Goal: Information Seeking & Learning: Learn about a topic

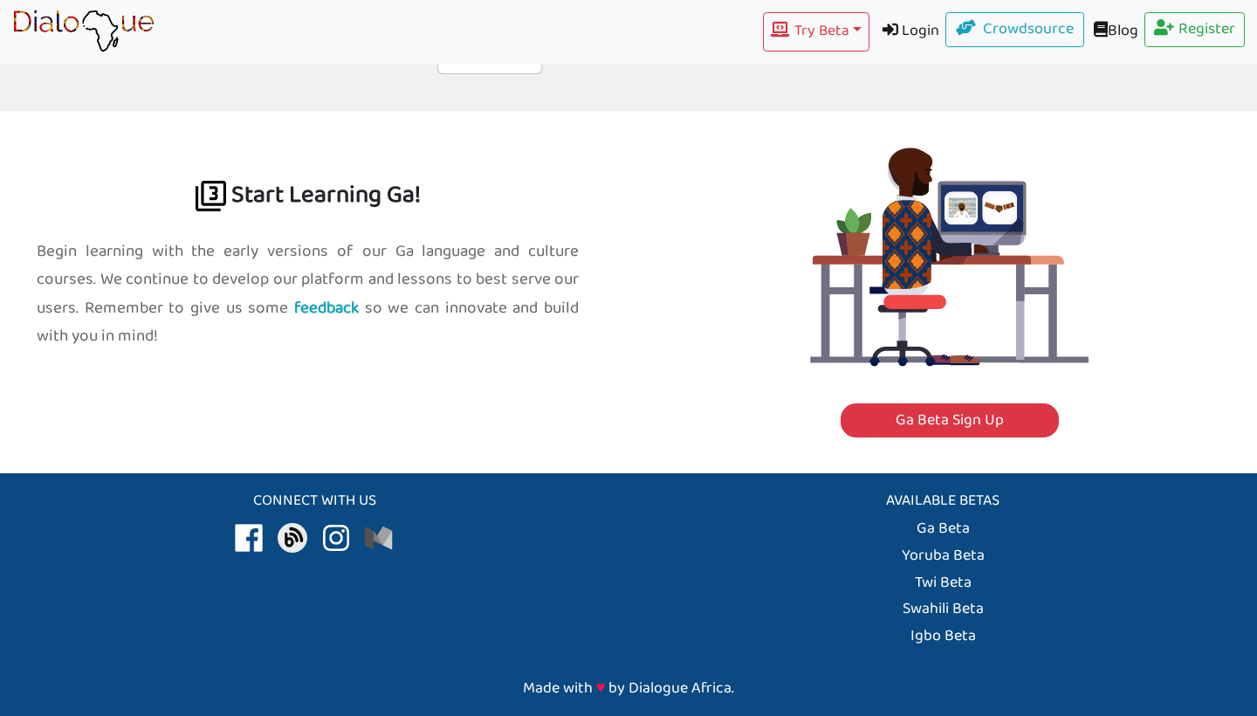
scroll to position [1813, 0]
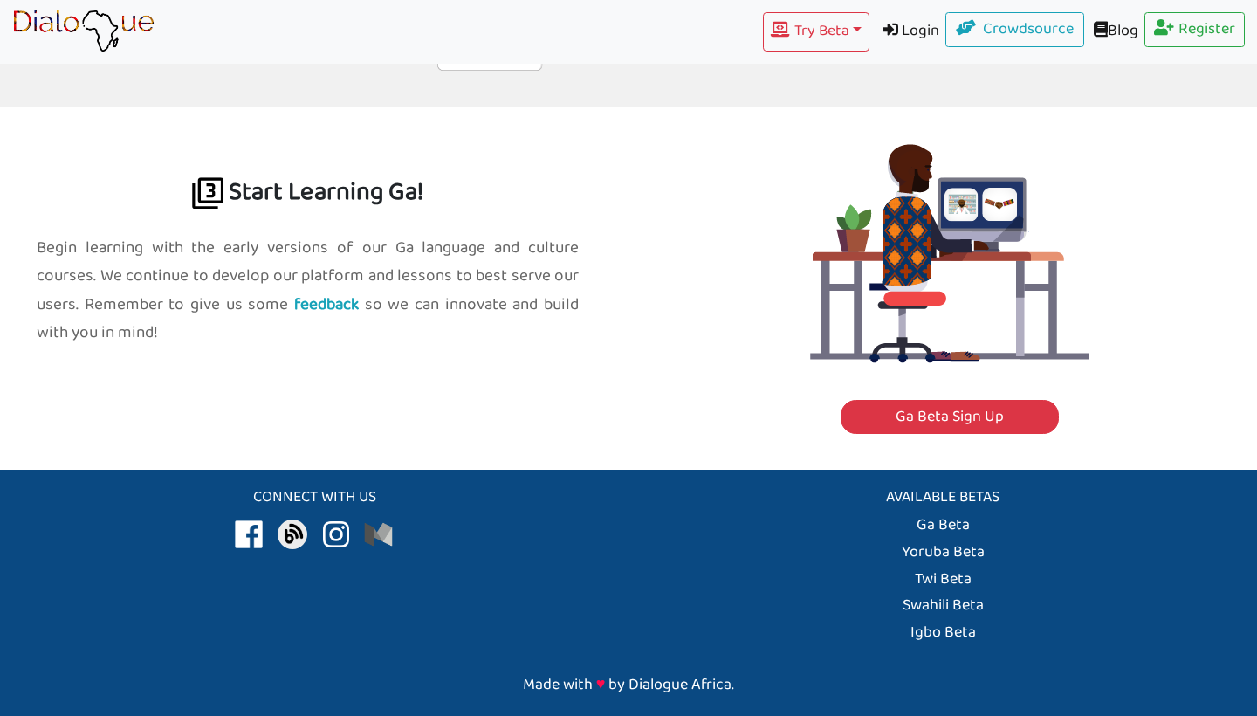
click at [317, 156] on h2 "Start Learning Ga!" at bounding box center [307, 166] width 609 height 121
click at [210, 177] on img at bounding box center [207, 192] width 31 height 31
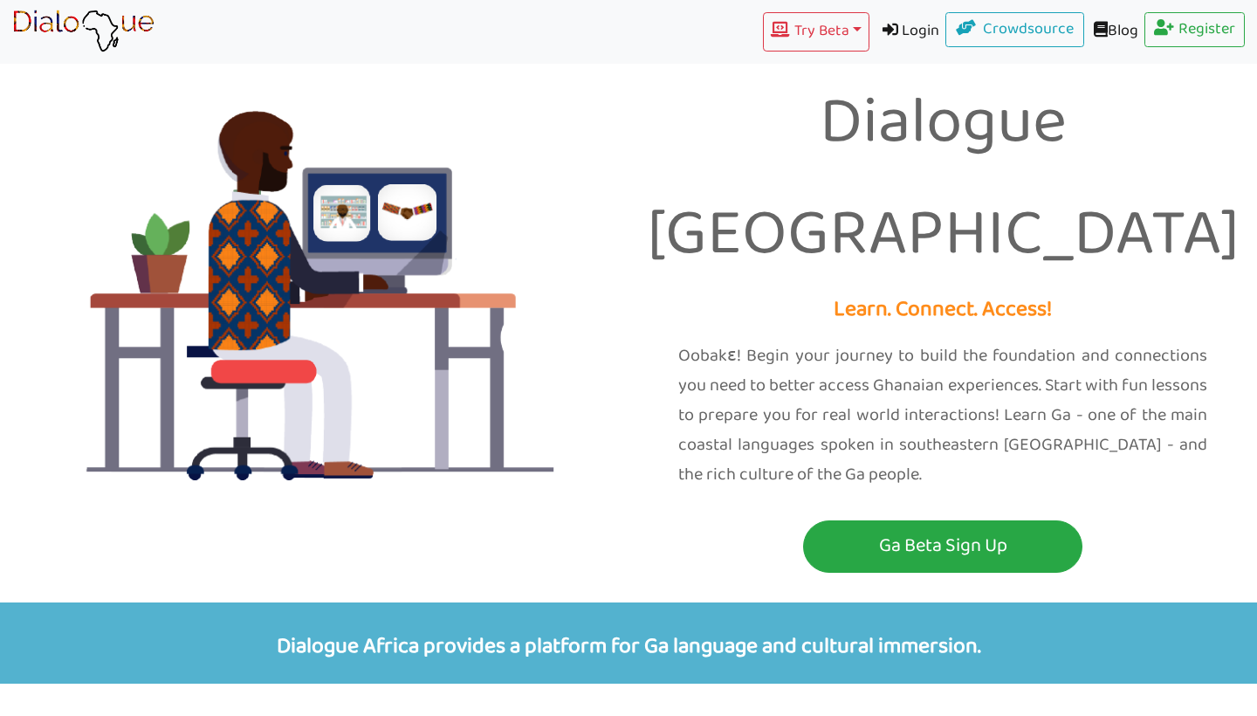
scroll to position [0, 0]
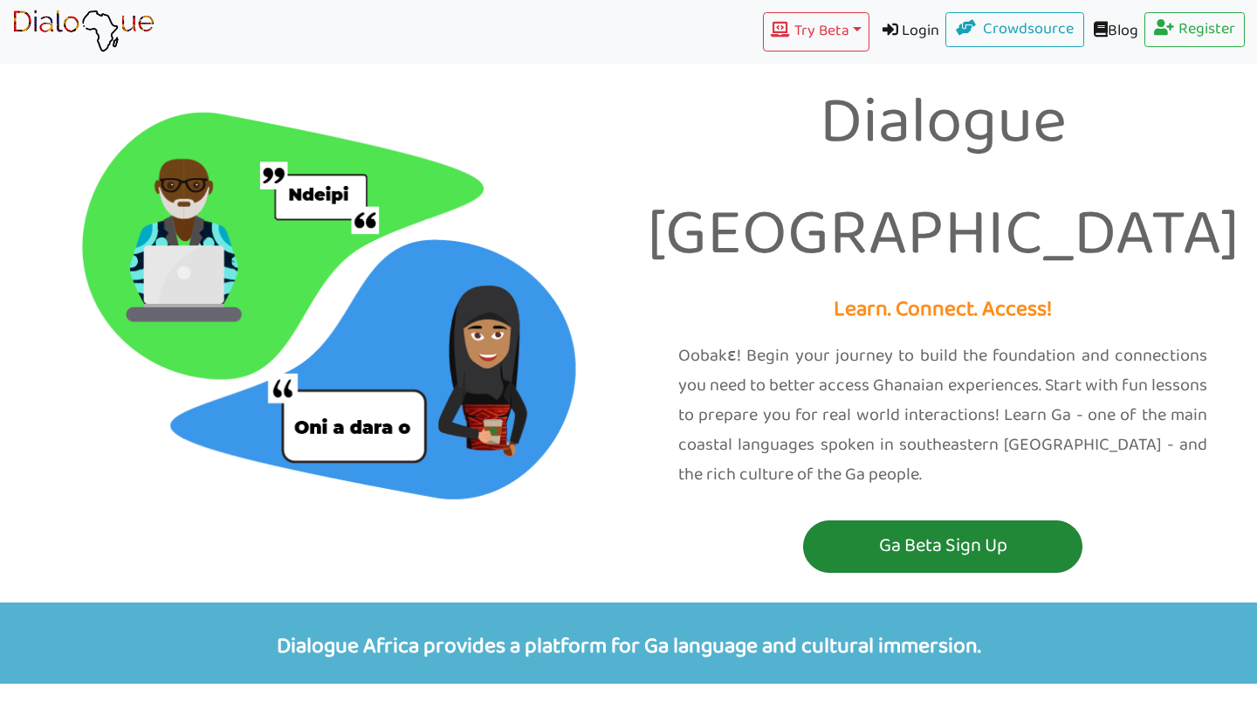
click at [850, 530] on p "Ga Beta Sign Up" at bounding box center [943, 546] width 271 height 32
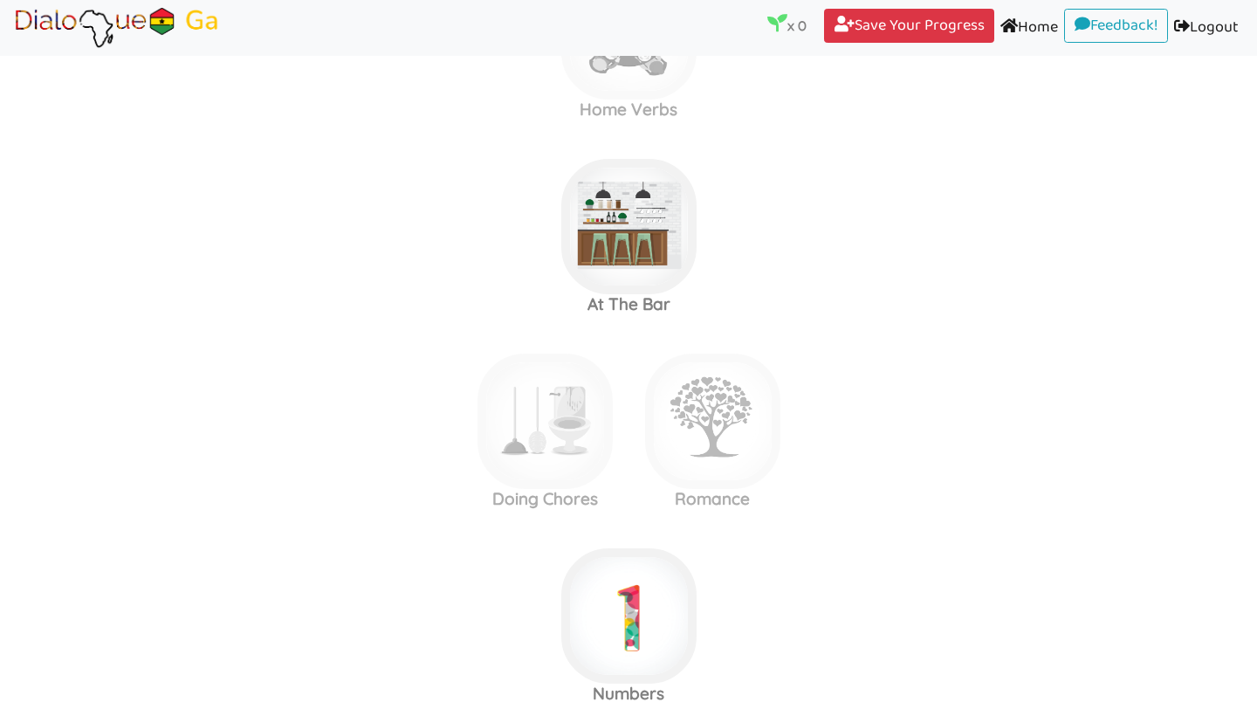
scroll to position [1106, 0]
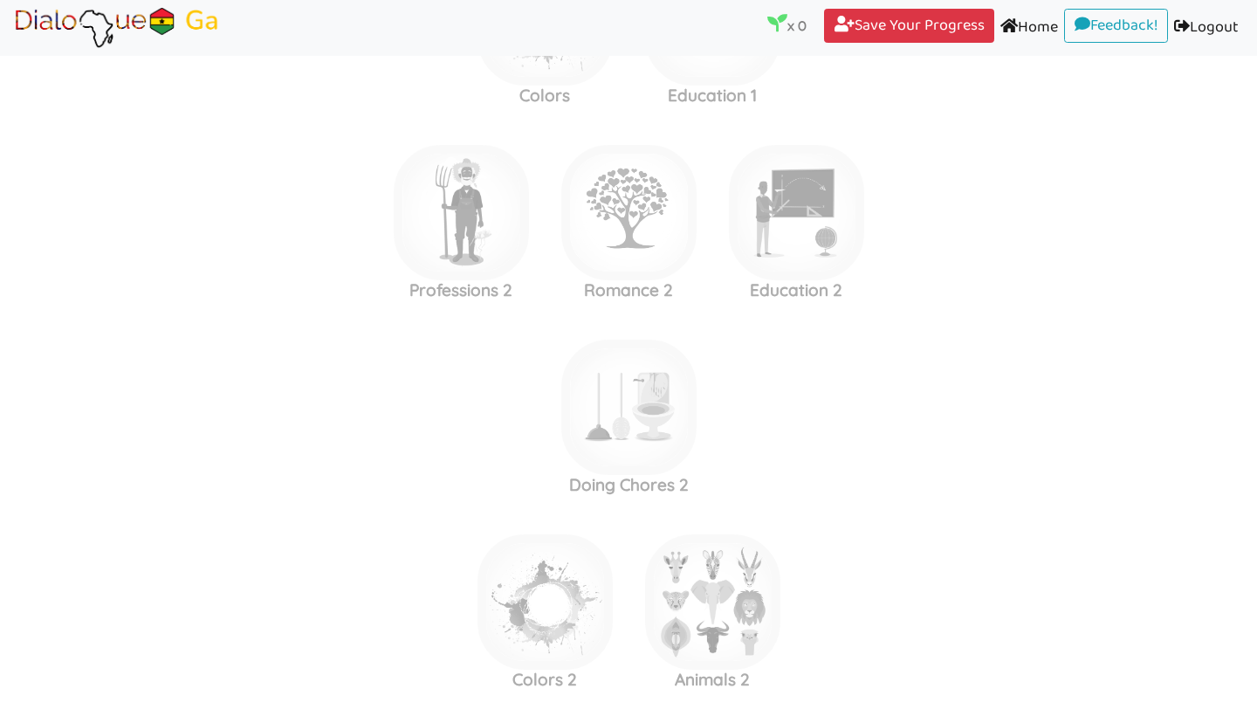
scroll to position [2498, 0]
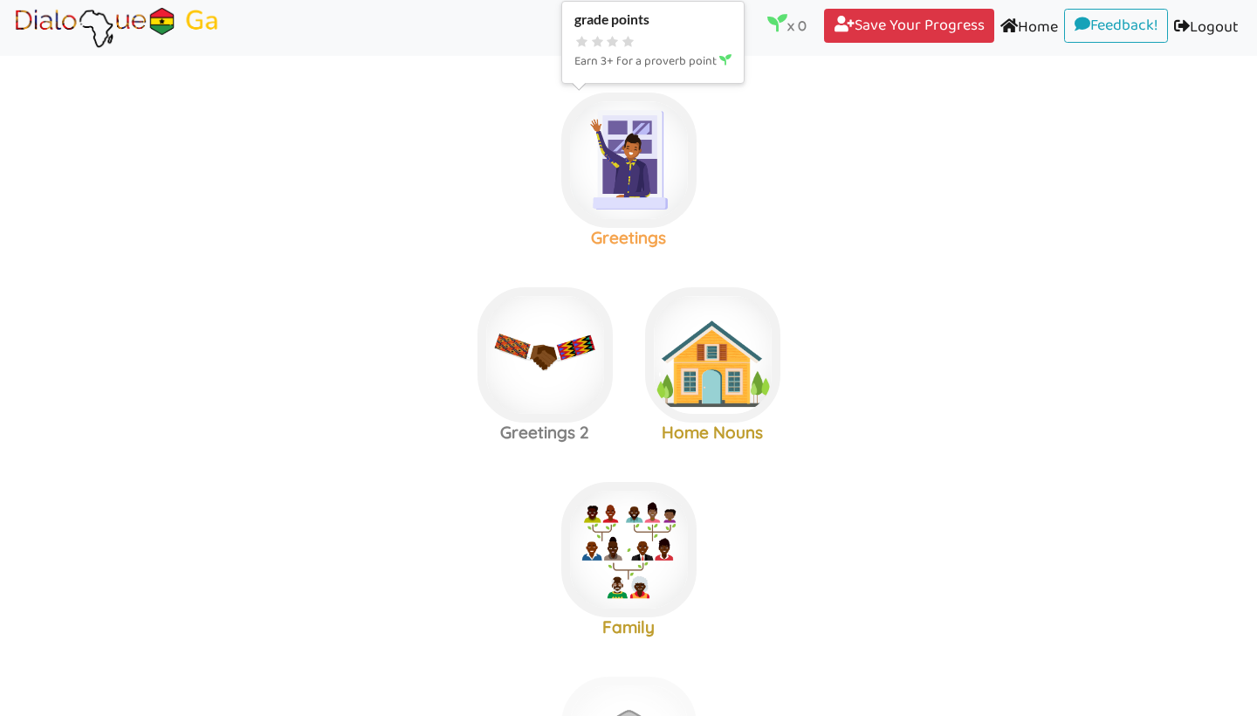
click at [615, 171] on img at bounding box center [628, 160] width 135 height 135
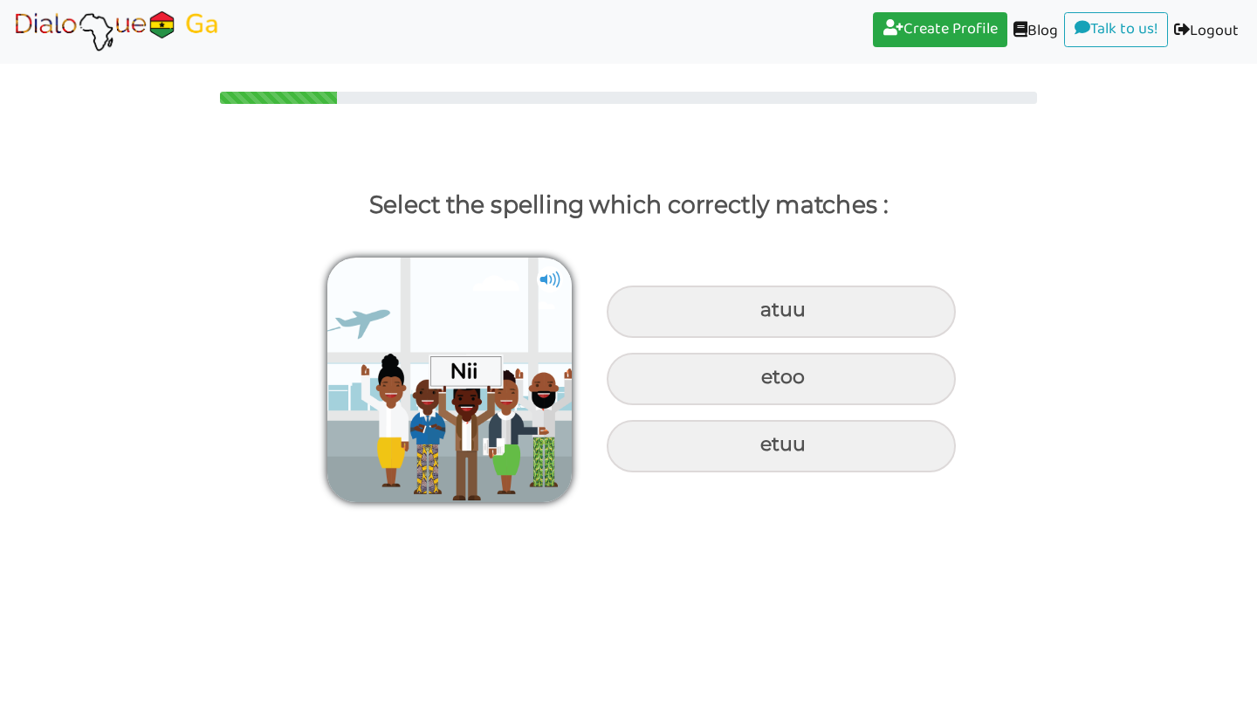
click at [544, 275] on img at bounding box center [550, 279] width 26 height 26
click at [465, 364] on img at bounding box center [449, 380] width 244 height 244
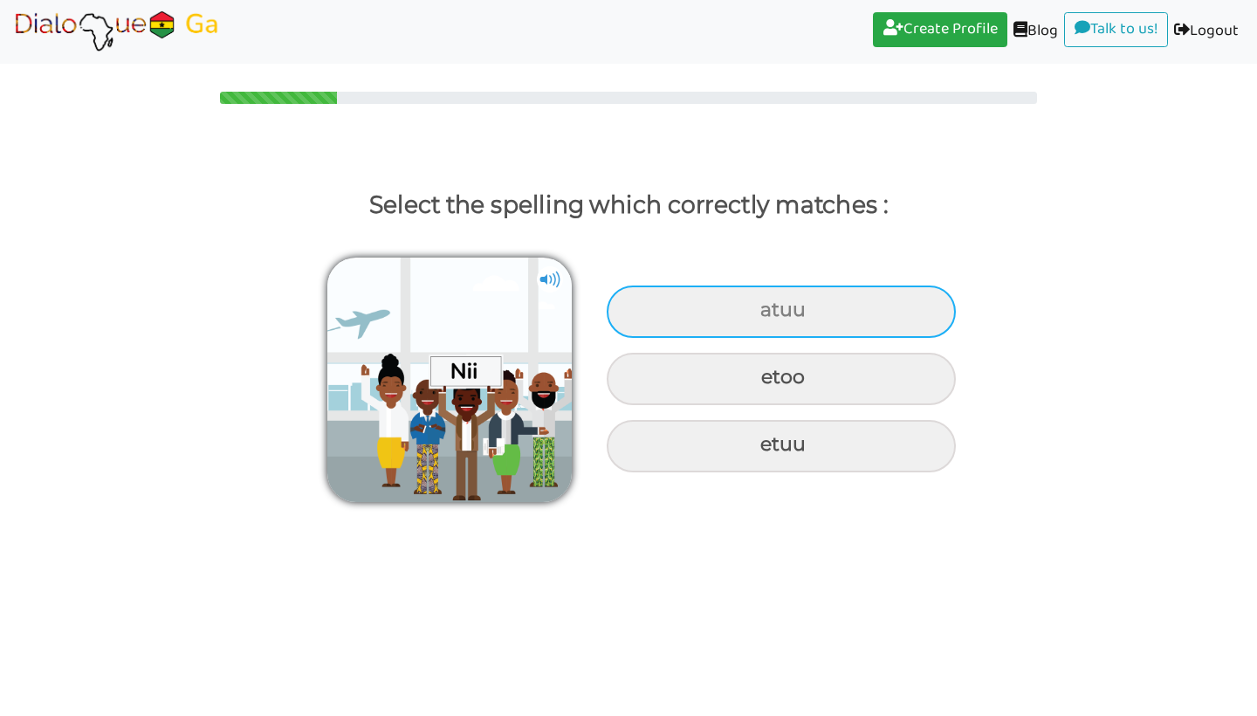
click at [660, 312] on div "atuu" at bounding box center [781, 312] width 349 height 52
click at [757, 312] on input "atuu" at bounding box center [762, 310] width 11 height 11
radio input "true"
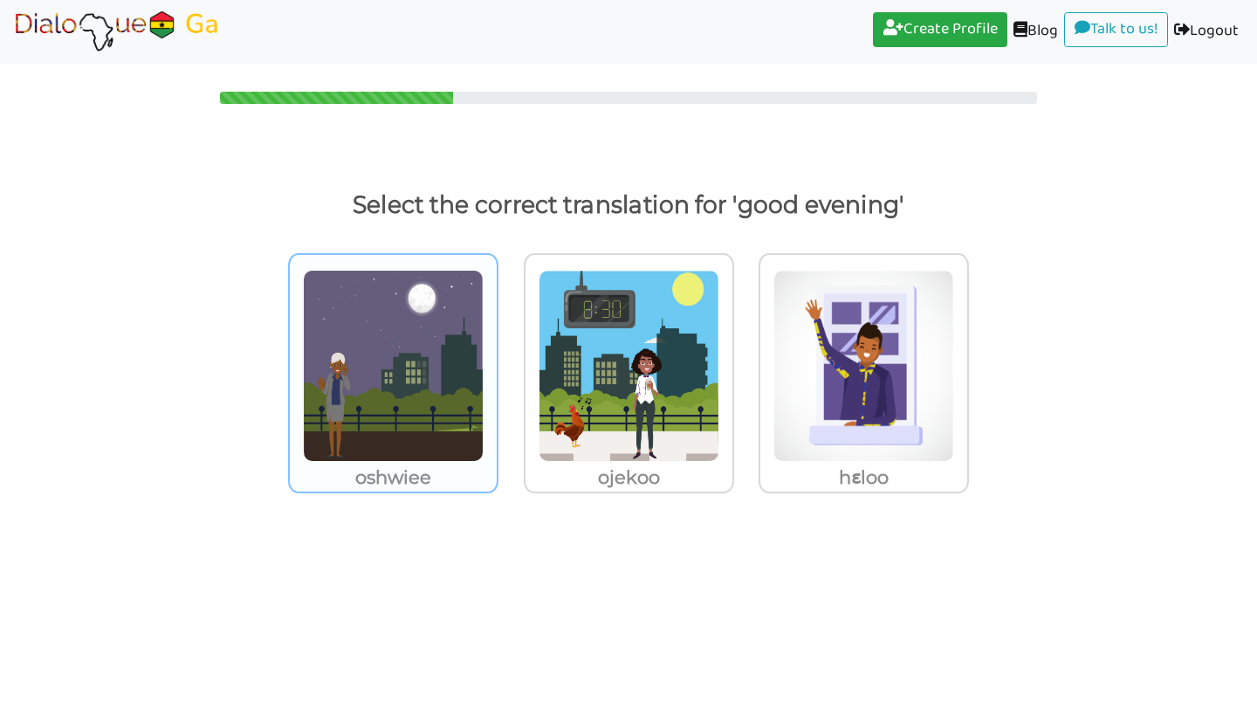
click at [445, 365] on img at bounding box center [393, 366] width 181 height 192
click at [497, 361] on input "oshwiee" at bounding box center [503, 354] width 13 height 13
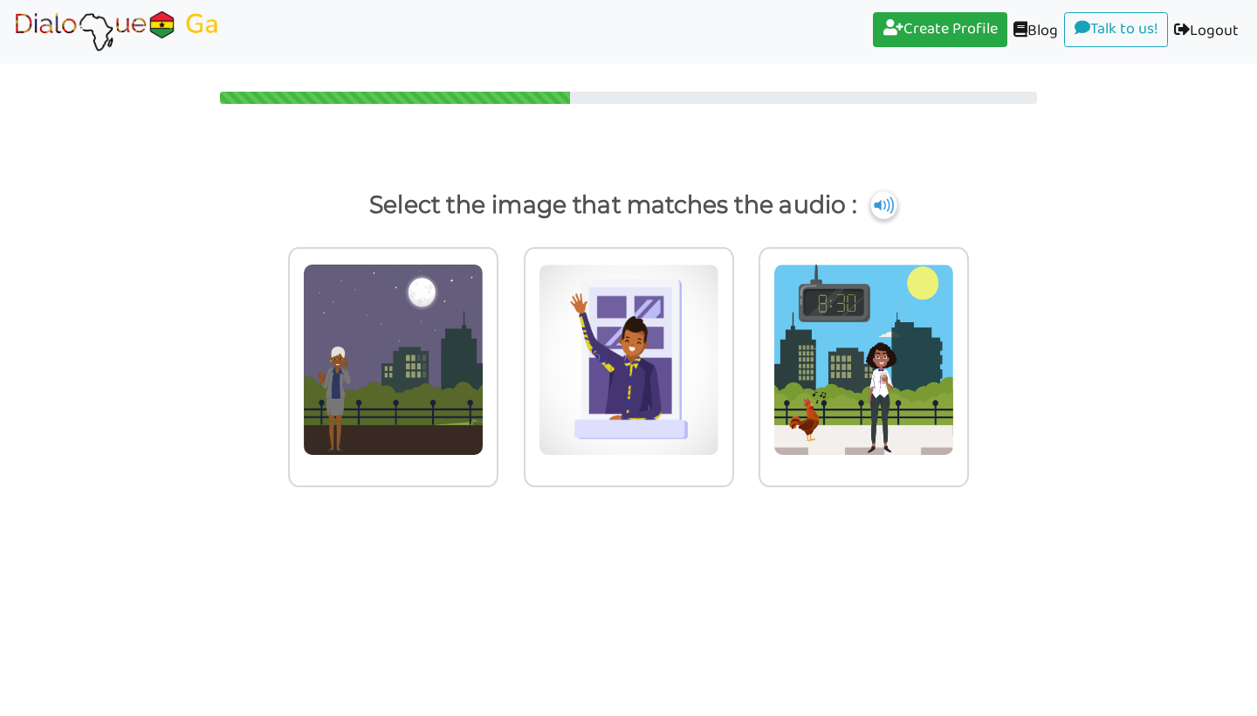
click at [897, 207] on img at bounding box center [884, 205] width 26 height 28
click at [389, 405] on img at bounding box center [393, 360] width 181 height 192
click at [497, 355] on input "radio" at bounding box center [503, 348] width 13 height 13
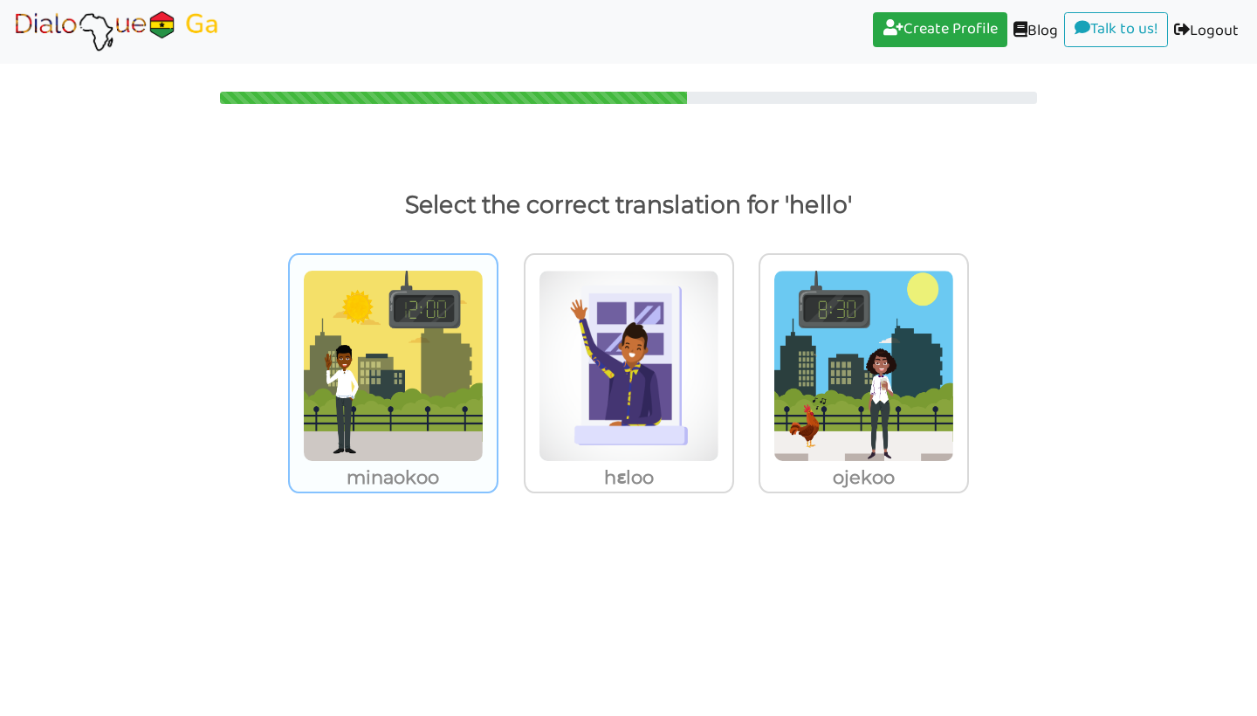
click at [419, 372] on img at bounding box center [393, 366] width 181 height 192
click at [497, 361] on input "minaokoo" at bounding box center [503, 354] width 13 height 13
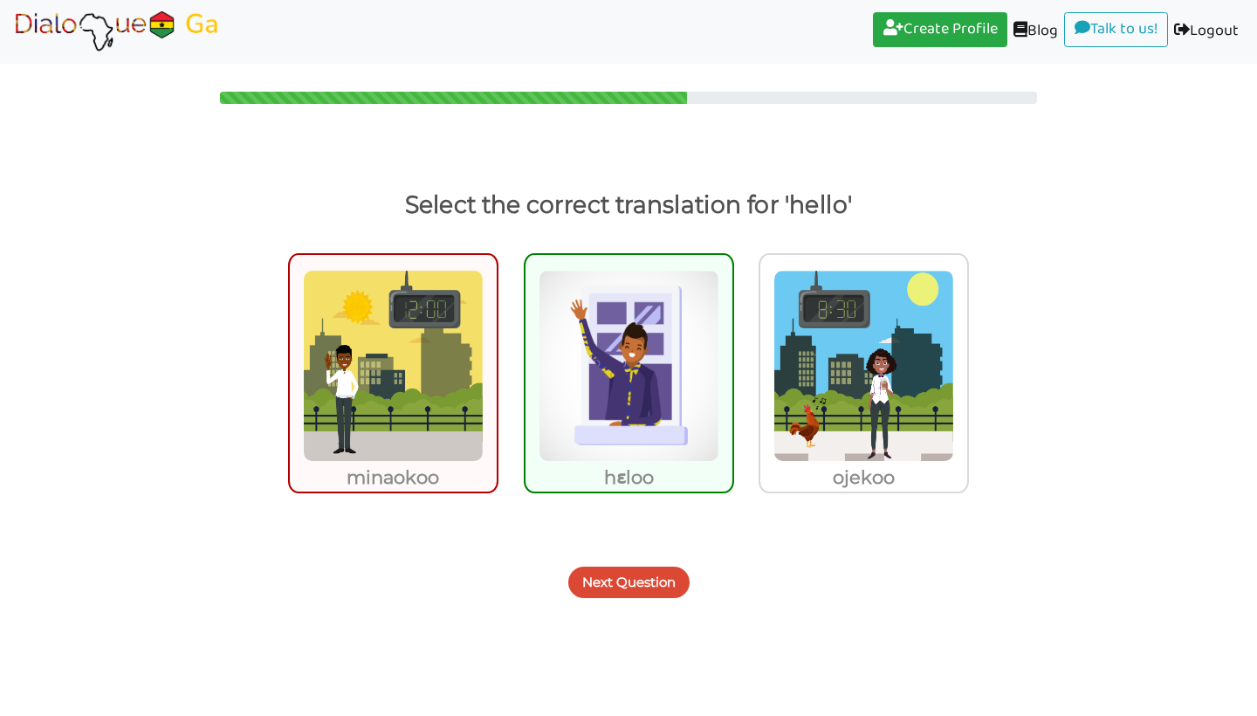
click at [671, 363] on img at bounding box center [629, 366] width 181 height 192
click at [733, 361] on input "hɛloo" at bounding box center [739, 354] width 13 height 13
click at [649, 406] on img at bounding box center [629, 366] width 181 height 192
click at [733, 361] on input "hɛloo" at bounding box center [739, 354] width 13 height 13
radio input "true"
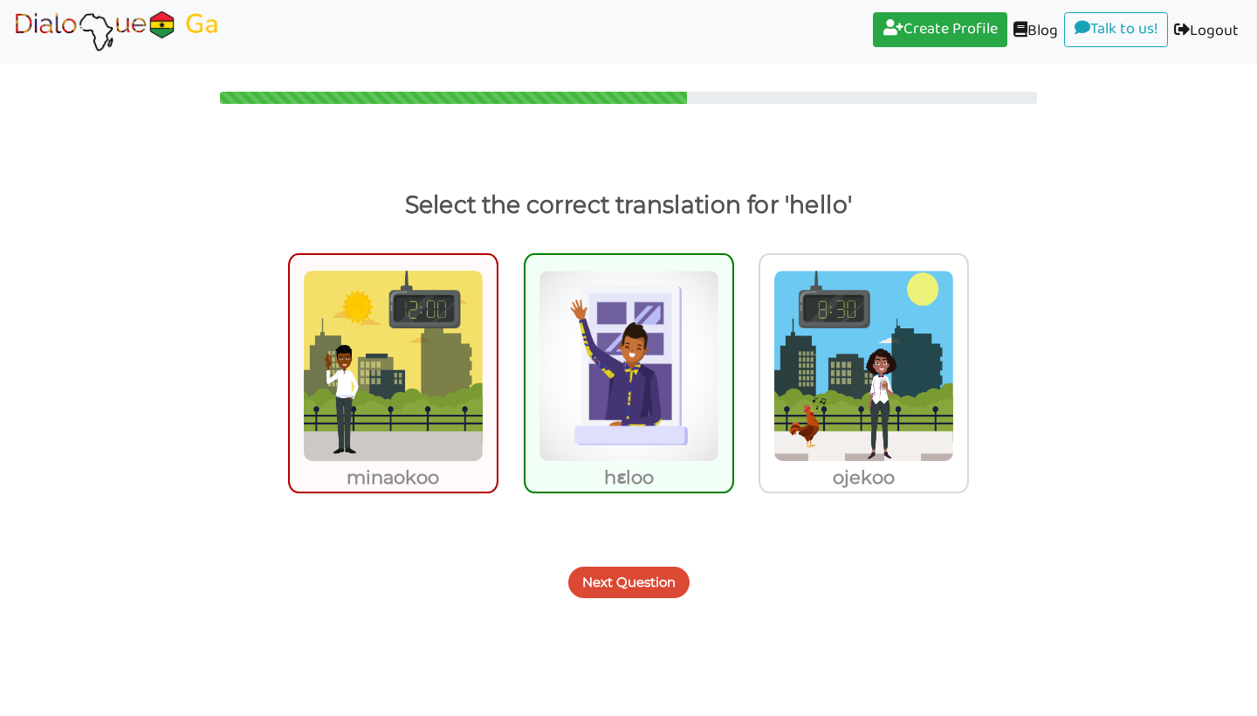
click at [616, 589] on button "Next Question" at bounding box center [628, 582] width 121 height 31
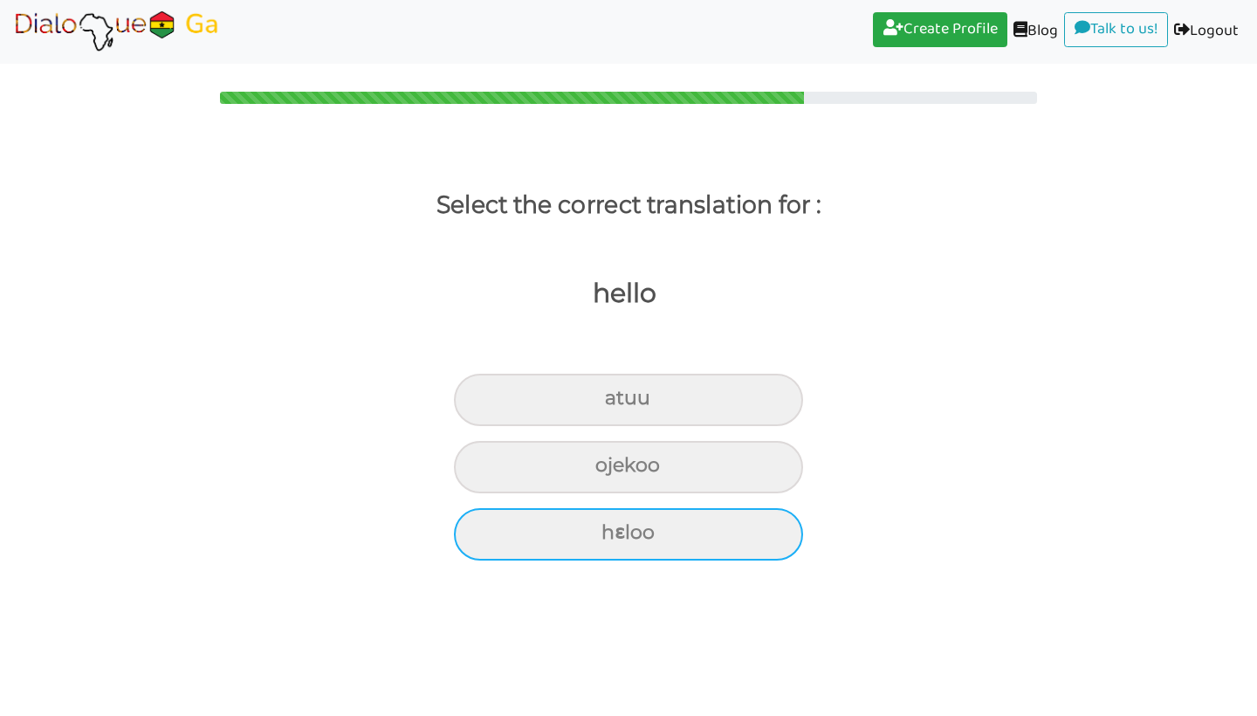
click at [675, 426] on div "hɛloo" at bounding box center [628, 400] width 349 height 52
click at [618, 404] on input "hɛloo" at bounding box center [612, 398] width 11 height 11
radio input "true"
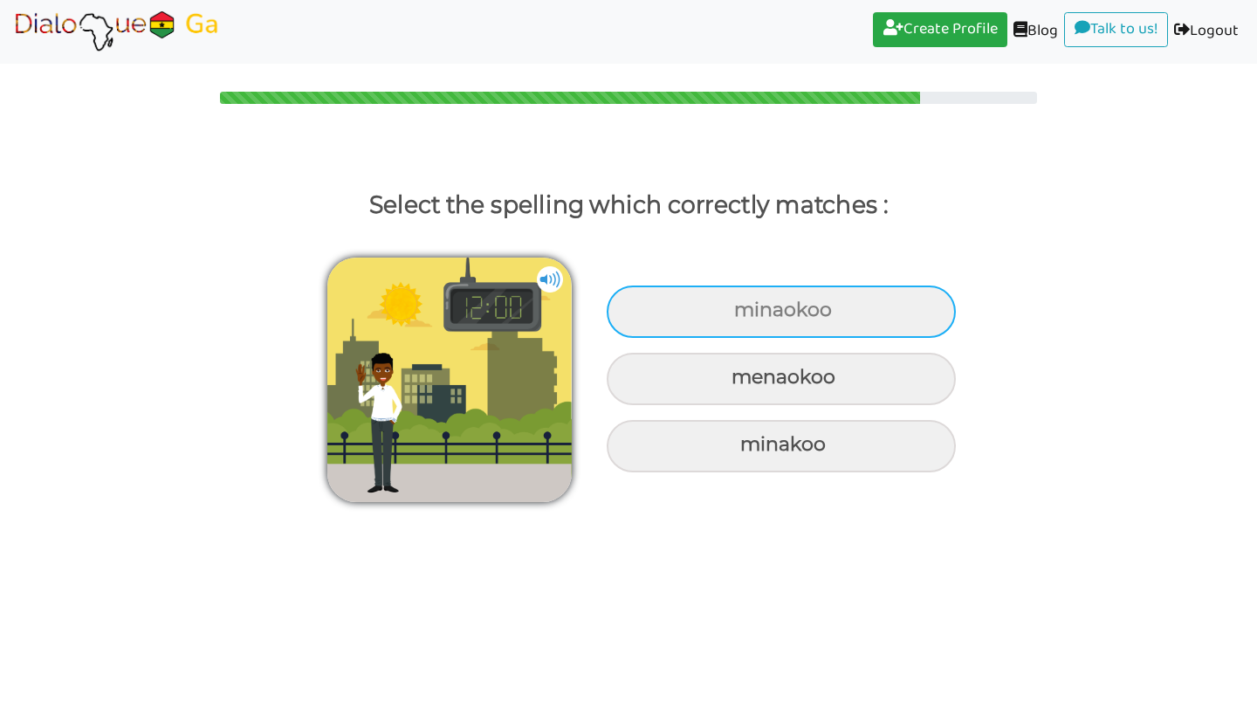
click at [837, 310] on div "minaokoo" at bounding box center [781, 312] width 349 height 52
click at [742, 310] on input "minaokoo" at bounding box center [736, 310] width 11 height 11
radio input "true"
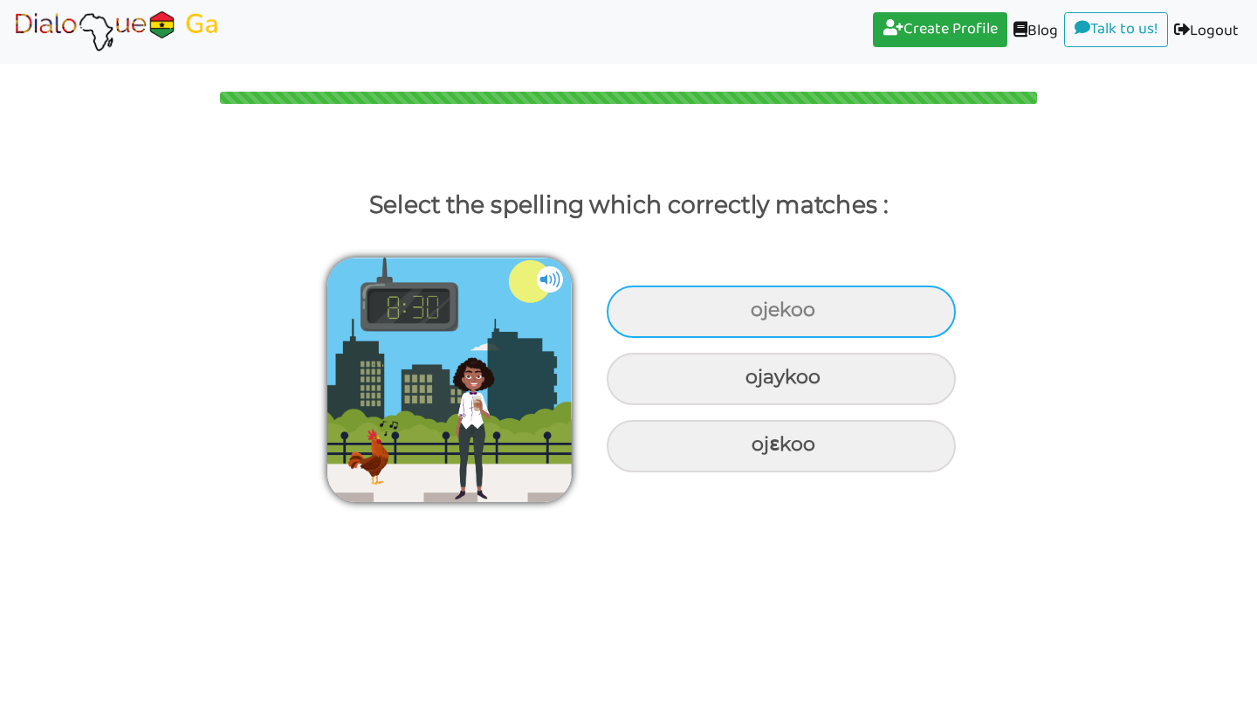
click at [836, 301] on div "ojekoo" at bounding box center [781, 312] width 349 height 52
click at [759, 305] on input "ojekoo" at bounding box center [752, 310] width 11 height 11
radio input "true"
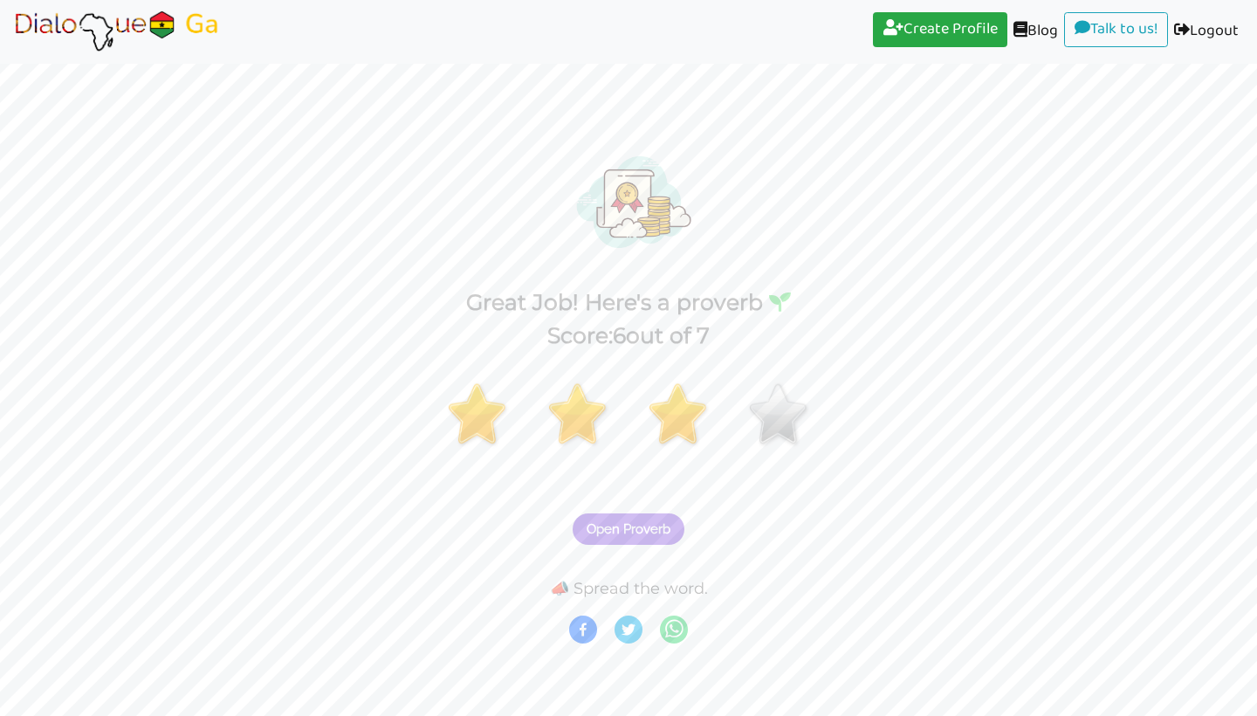
click at [647, 533] on span "Open Proverb" at bounding box center [629, 529] width 84 height 16
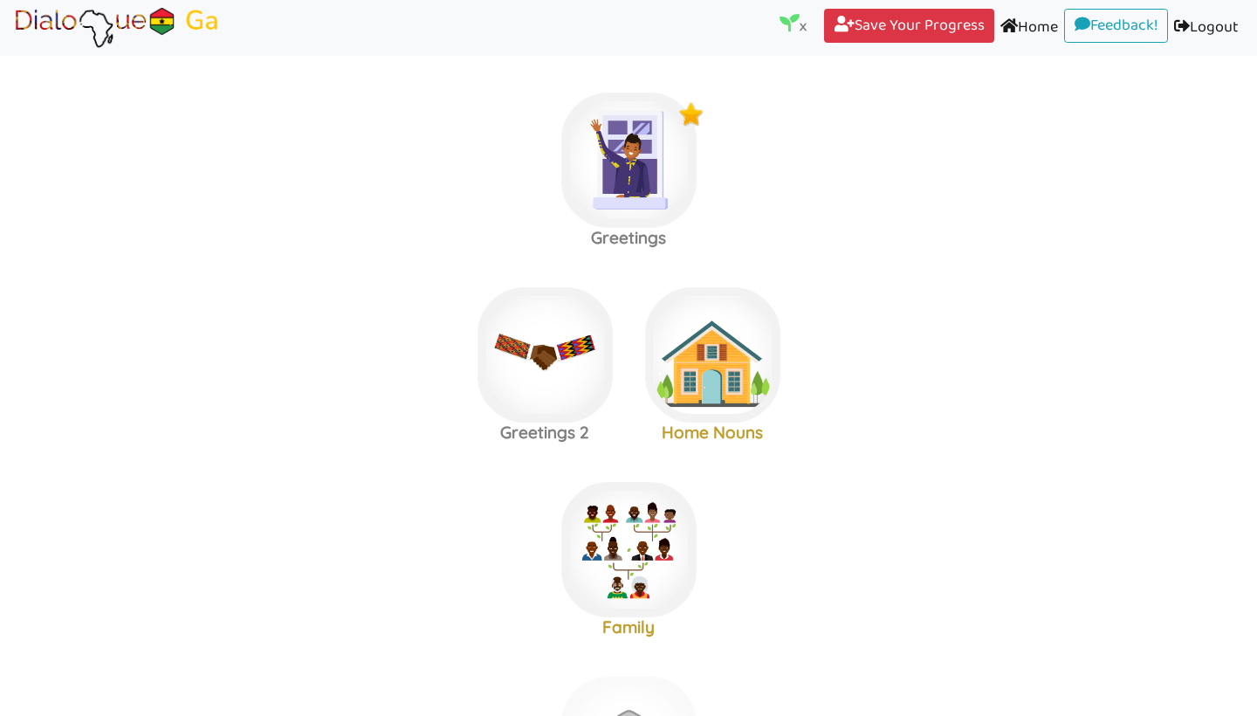
scroll to position [14, 0]
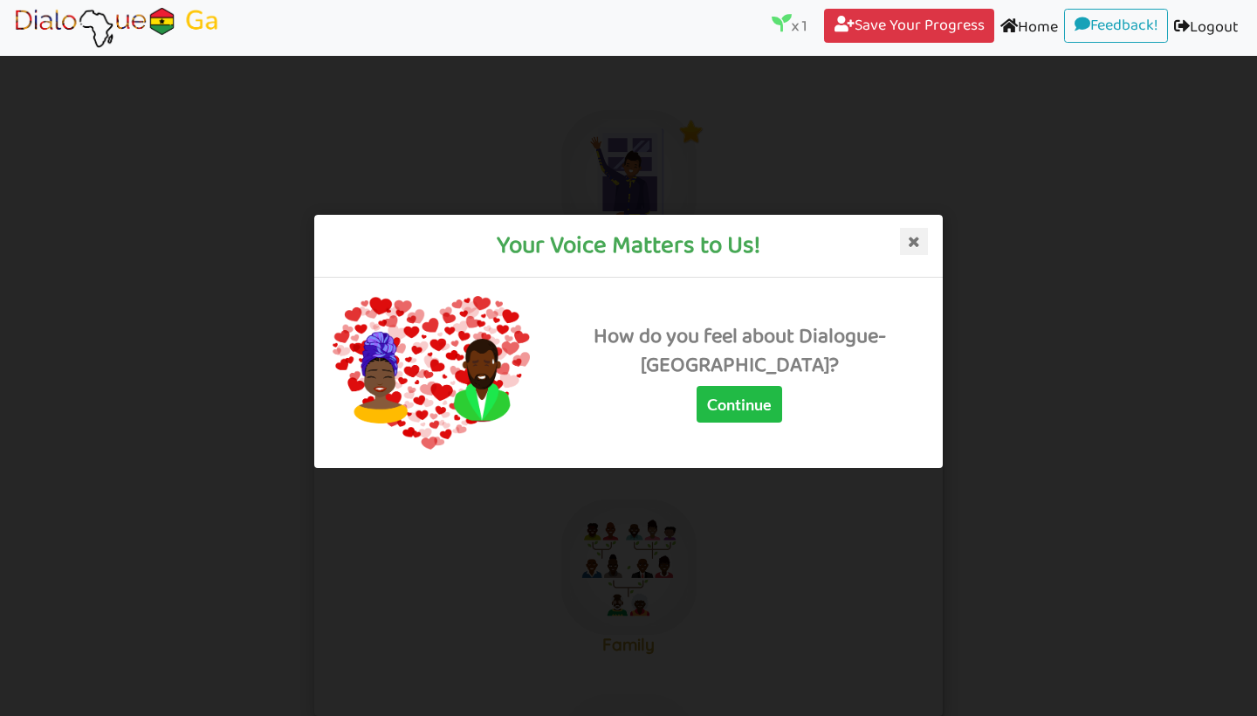
click at [914, 244] on icon at bounding box center [914, 242] width 28 height 28
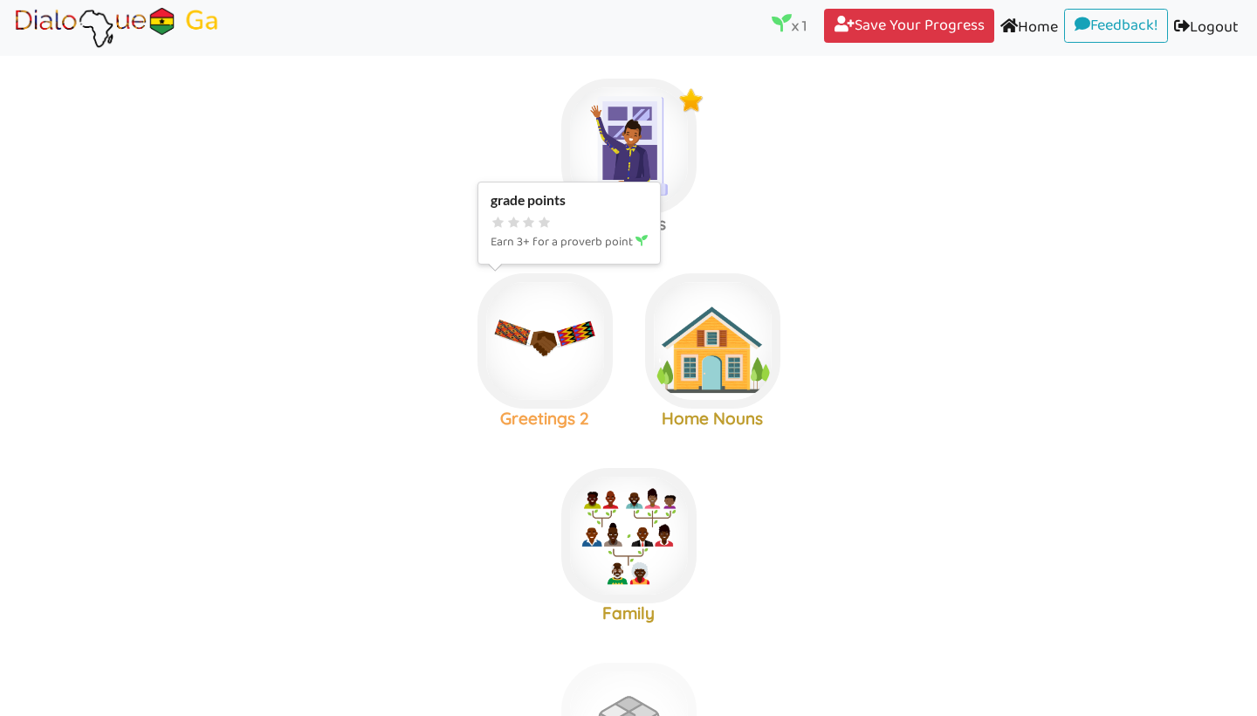
click at [561, 214] on img at bounding box center [628, 146] width 135 height 135
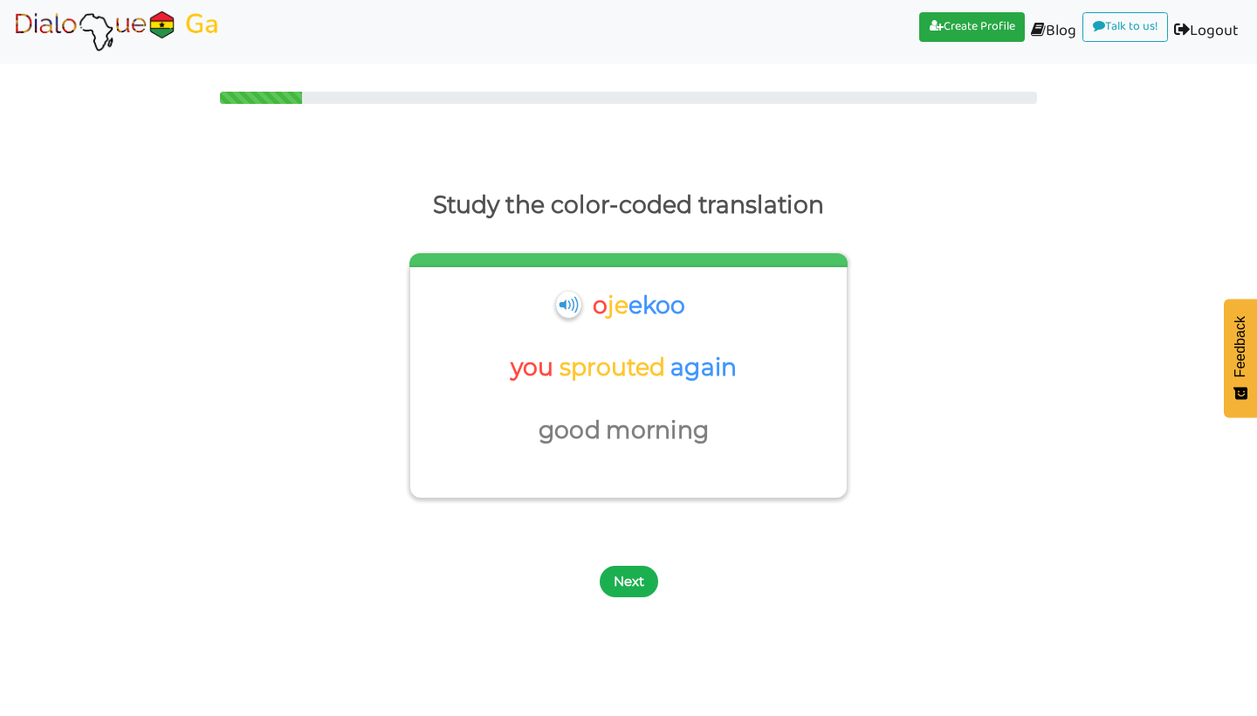
click at [640, 574] on button "Next" at bounding box center [629, 581] width 58 height 31
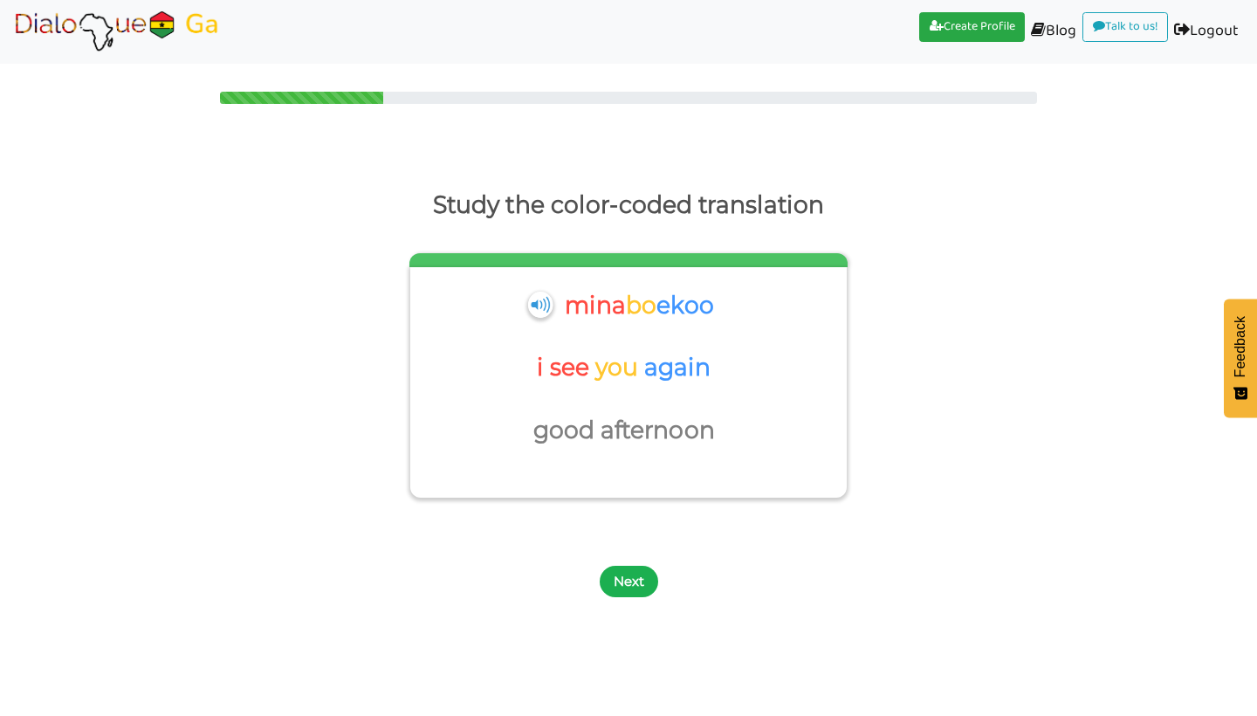
click at [637, 580] on button "Next" at bounding box center [629, 581] width 58 height 31
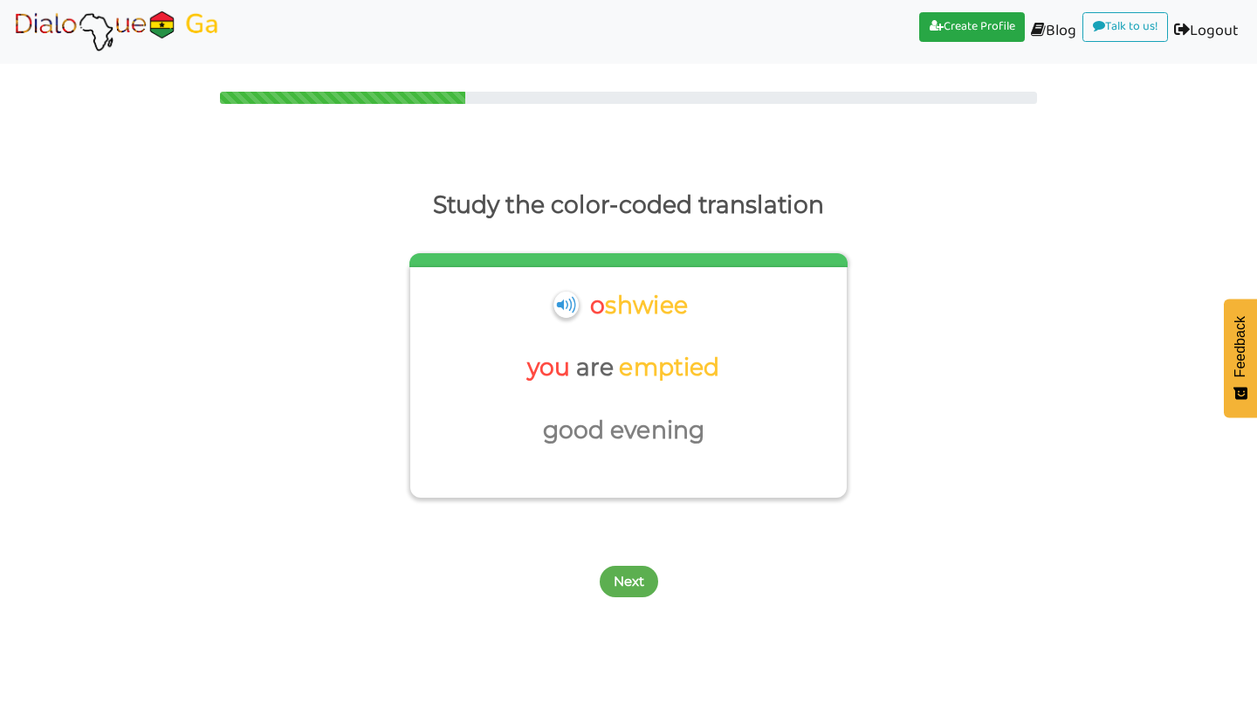
click at [637, 580] on button "Next" at bounding box center [629, 581] width 58 height 31
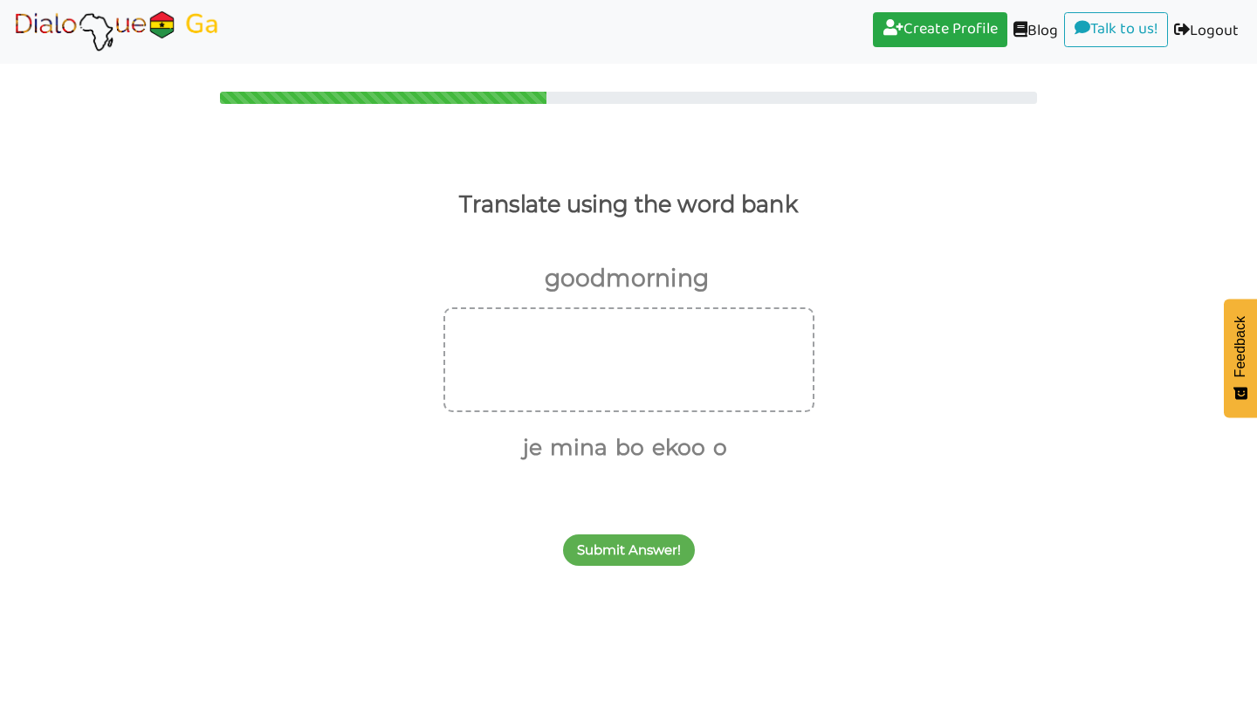
click at [633, 274] on p "morning" at bounding box center [657, 279] width 103 height 42
click at [582, 369] on div at bounding box center [629, 359] width 371 height 105
click at [565, 389] on div at bounding box center [629, 359] width 371 height 105
drag, startPoint x: 721, startPoint y: 450, endPoint x: 640, endPoint y: 362, distance: 119.2
click at [640, 362] on div "[PERSON_NAME] bo ekoo o" at bounding box center [628, 386] width 1257 height 159
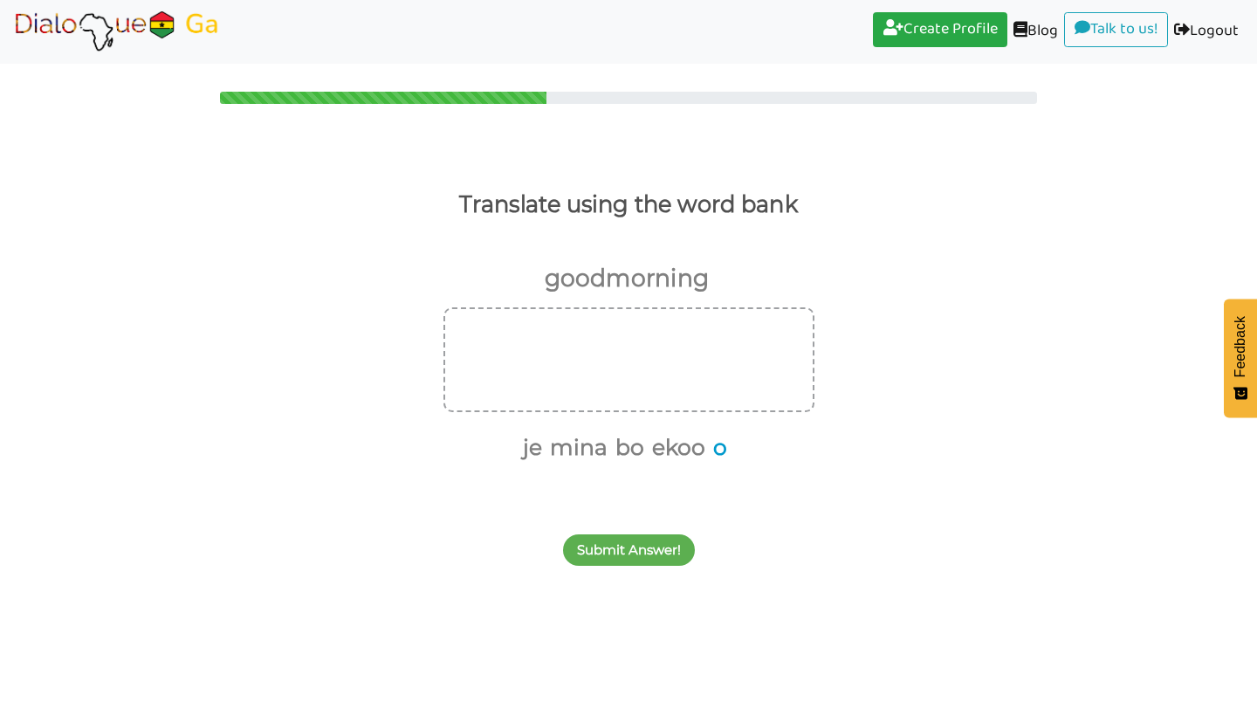
click at [727, 449] on button "o" at bounding box center [717, 447] width 20 height 33
click at [529, 444] on button "je" at bounding box center [540, 447] width 25 height 33
click at [682, 440] on button "ekoo" at bounding box center [672, 447] width 59 height 33
click at [633, 552] on button "Submit Answer!" at bounding box center [629, 549] width 132 height 31
click at [643, 457] on button "mina" at bounding box center [647, 447] width 64 height 33
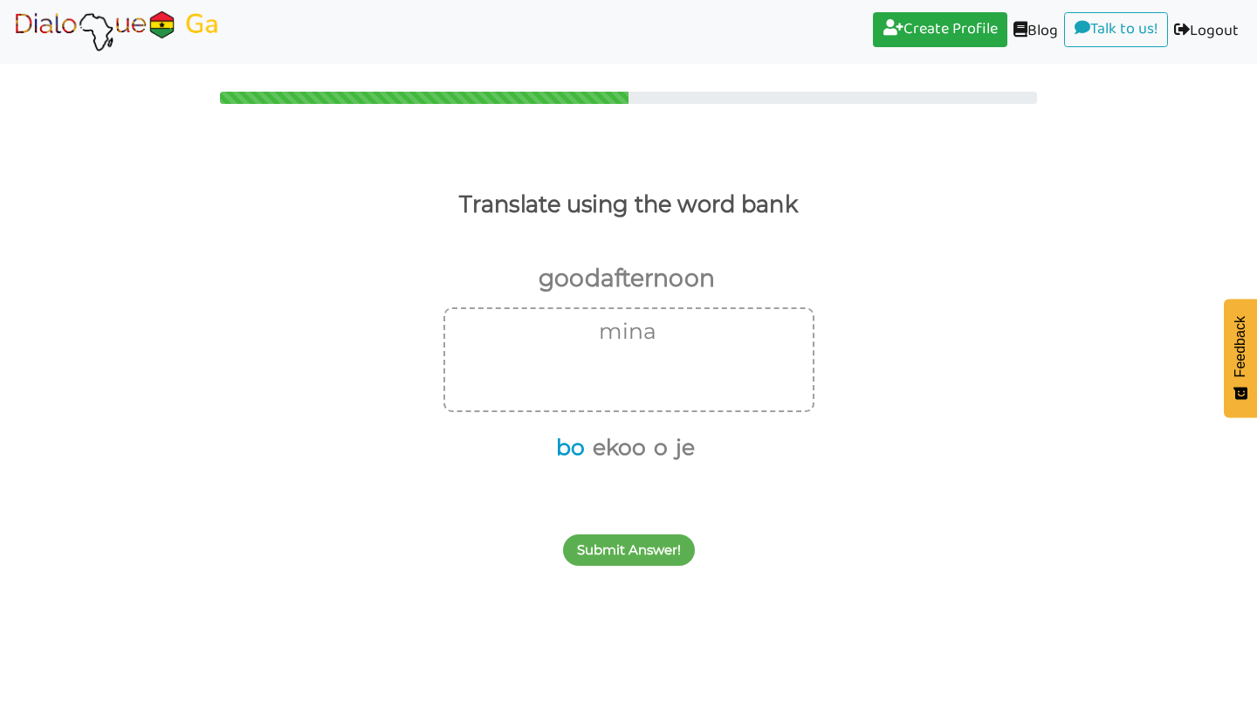
click at [576, 452] on button "bo" at bounding box center [567, 447] width 35 height 33
click at [599, 451] on button "ekoo" at bounding box center [597, 447] width 59 height 33
click at [620, 554] on button "Submit Answer!" at bounding box center [629, 549] width 132 height 31
click at [546, 446] on button "o" at bounding box center [543, 447] width 20 height 33
click at [660, 459] on button "shwiee" at bounding box center [659, 447] width 83 height 33
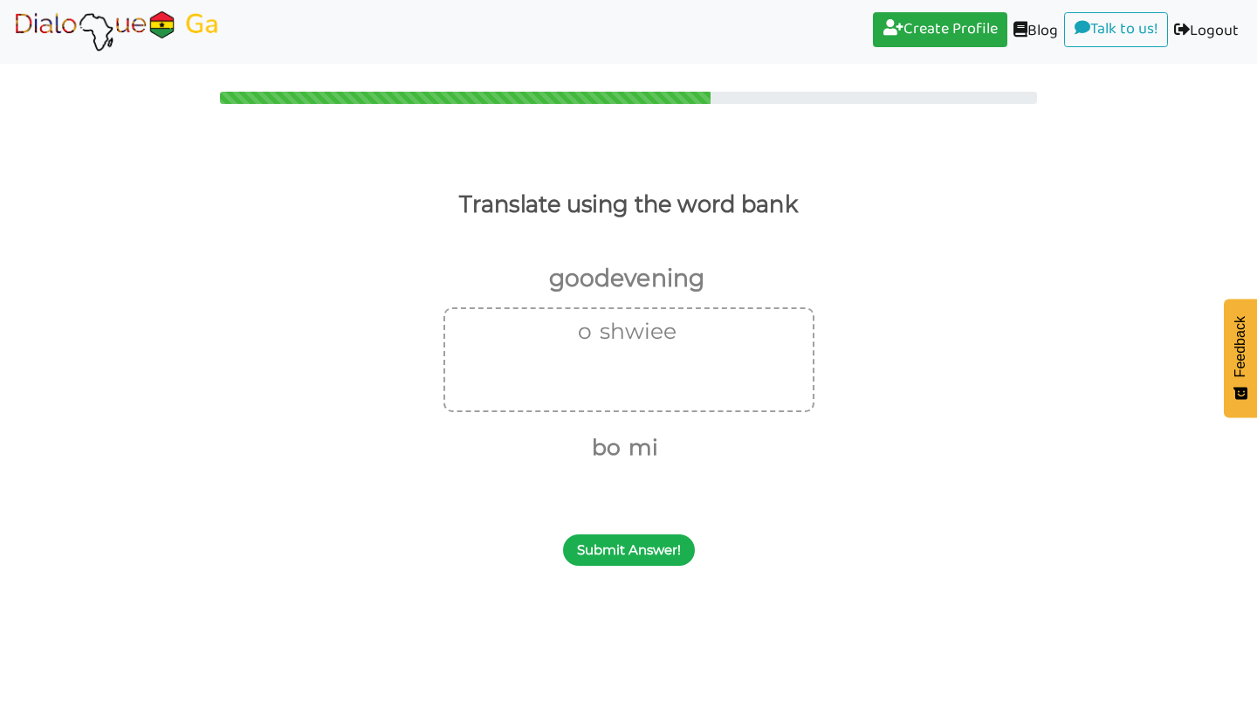
click at [636, 556] on button "Submit Answer!" at bounding box center [629, 549] width 132 height 31
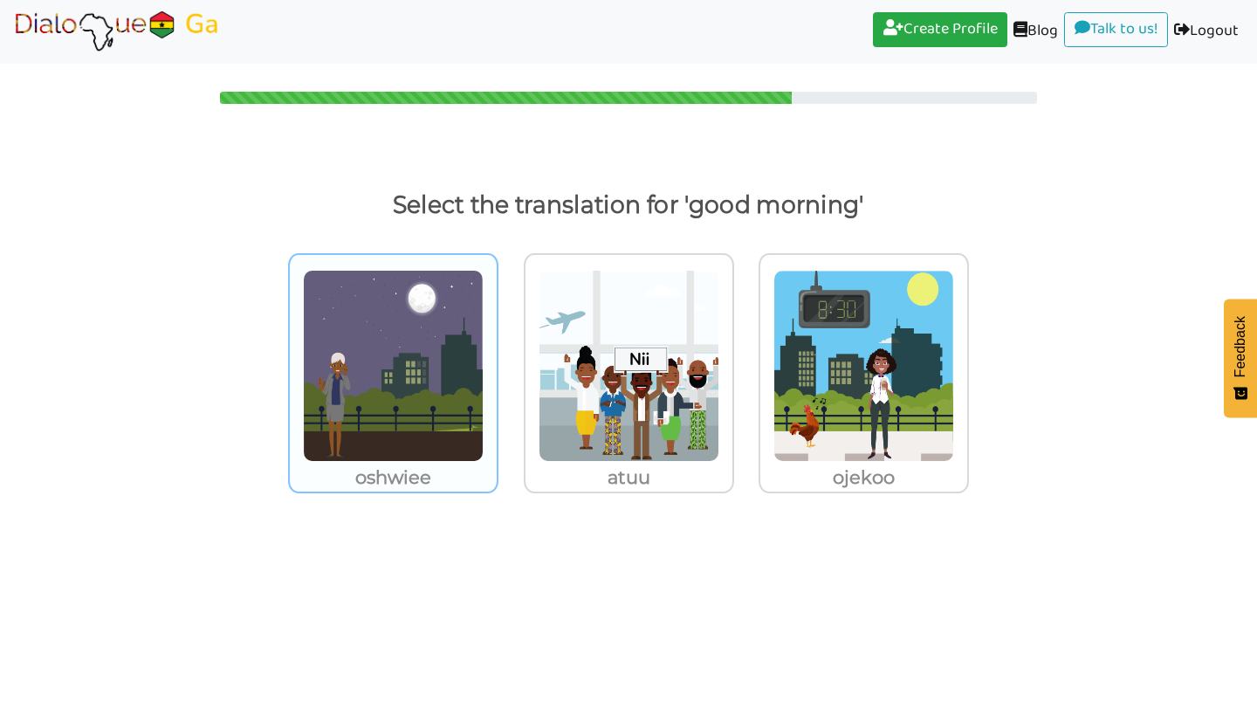
click at [380, 378] on img at bounding box center [393, 366] width 181 height 192
click at [497, 361] on input "oshwiee" at bounding box center [503, 354] width 13 height 13
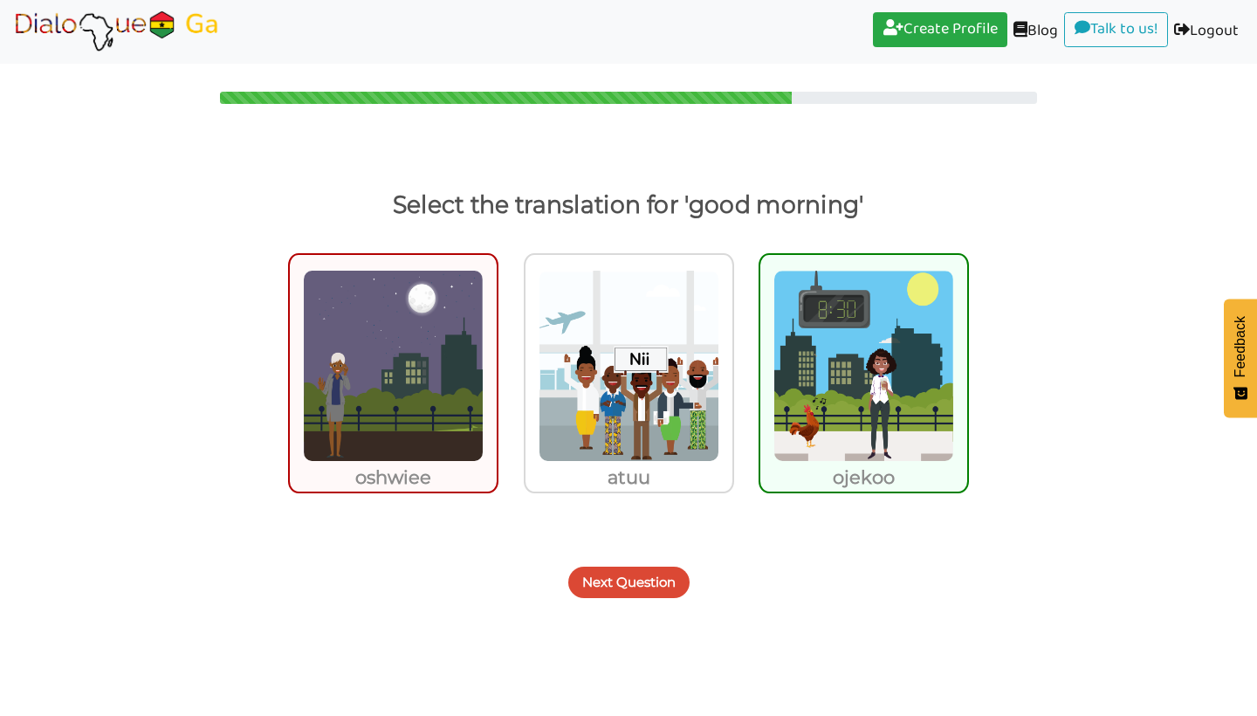
click at [829, 441] on img at bounding box center [864, 366] width 181 height 192
click at [967, 361] on input "ojekoo" at bounding box center [973, 354] width 13 height 13
click at [637, 578] on button "Next Question" at bounding box center [628, 582] width 121 height 31
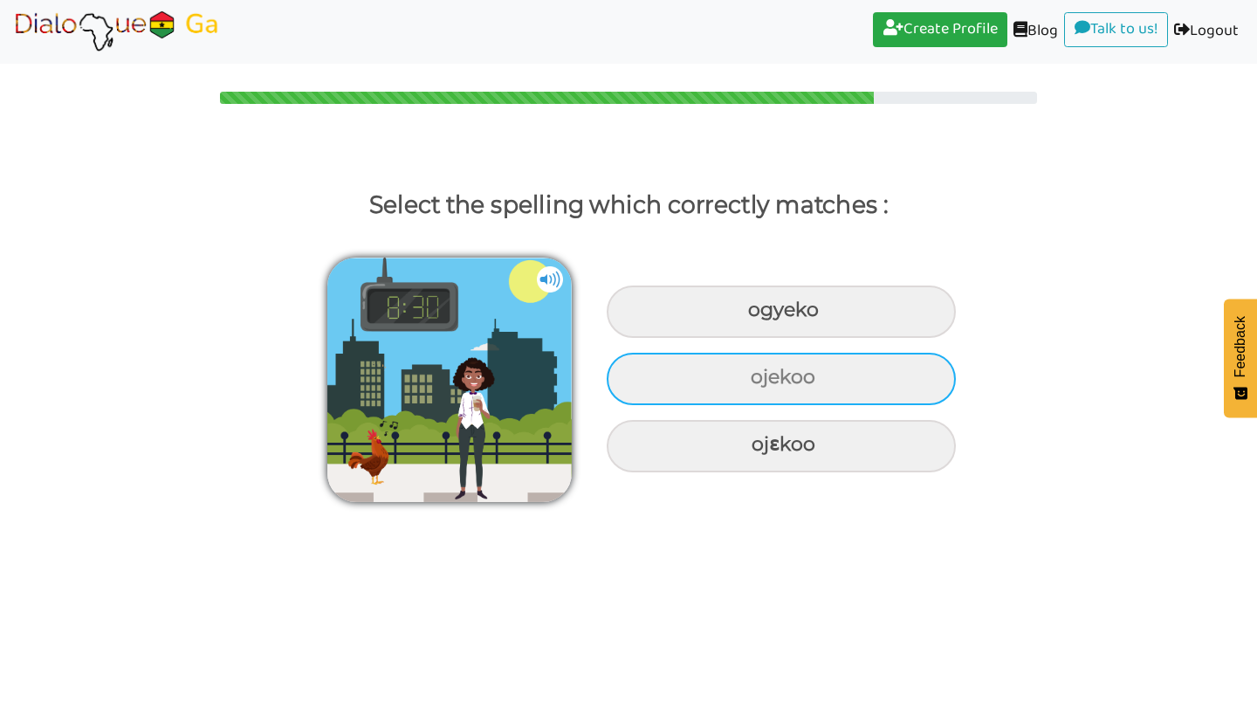
click at [699, 338] on div "ojekoo" at bounding box center [781, 312] width 349 height 52
click at [745, 316] on input "ojekoo" at bounding box center [750, 310] width 11 height 11
radio input "true"
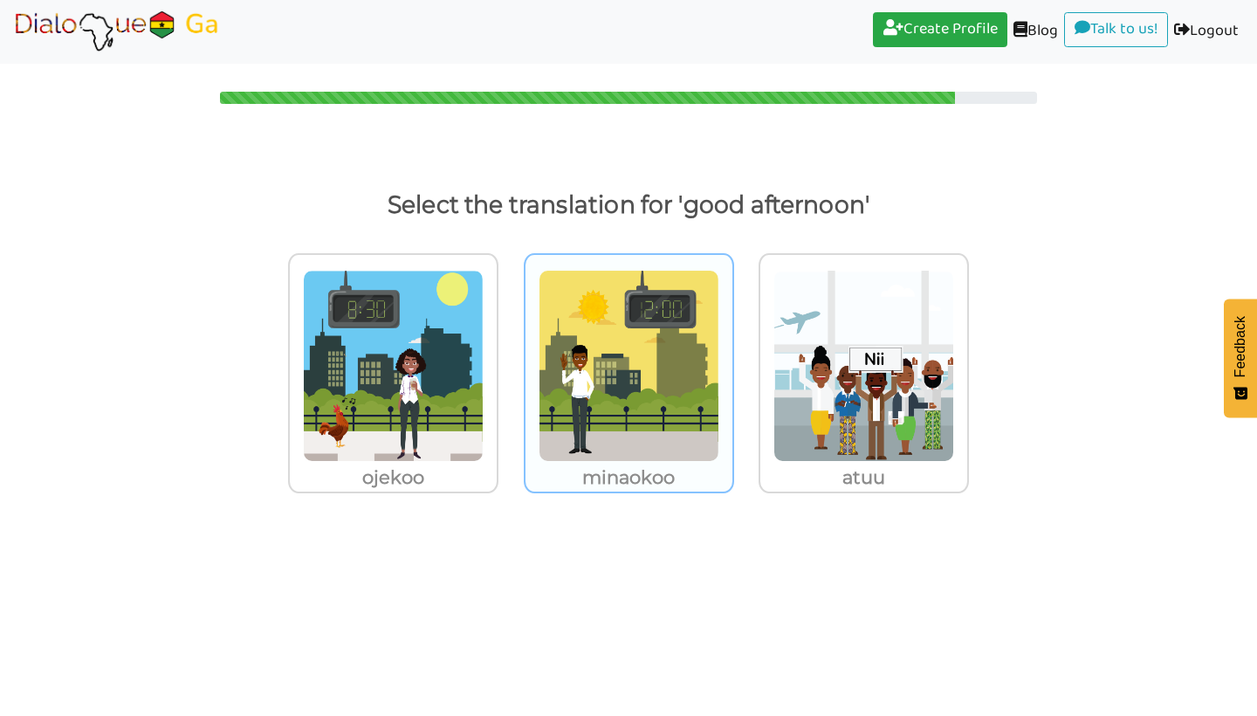
click at [484, 364] on img at bounding box center [393, 366] width 181 height 192
click at [510, 361] on input "minaokoo" at bounding box center [503, 354] width 13 height 13
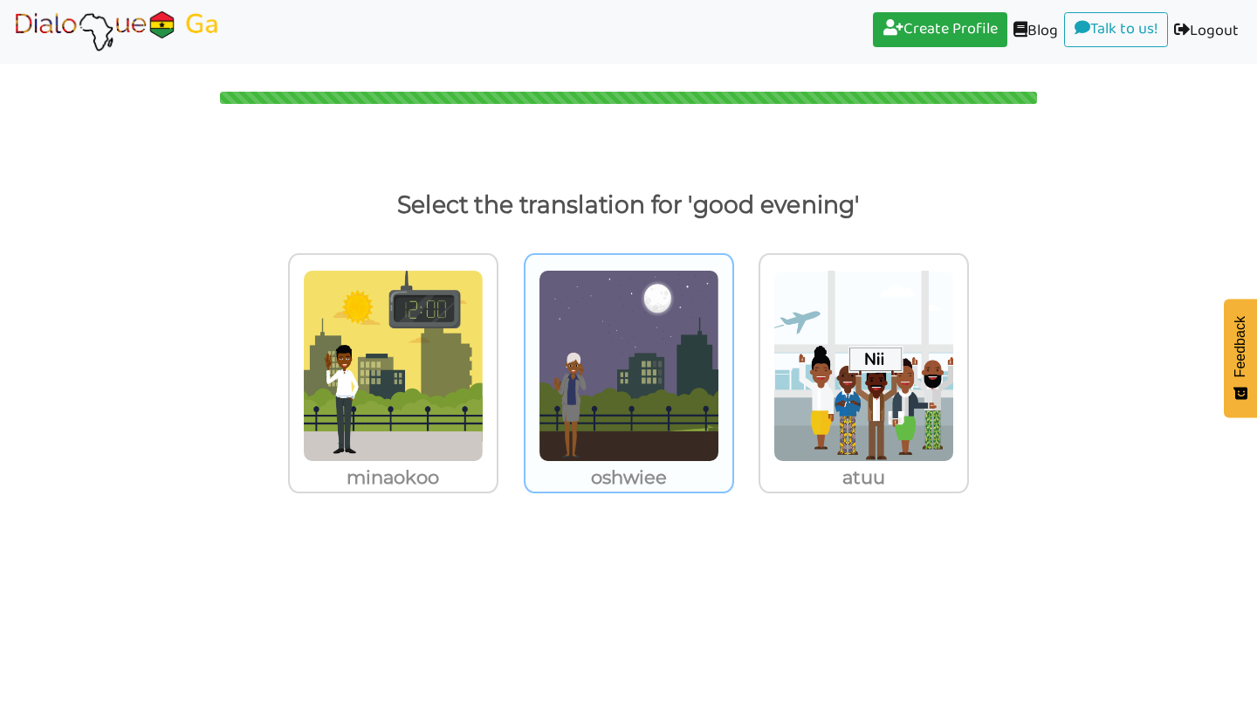
click at [484, 346] on img at bounding box center [393, 366] width 181 height 192
click at [510, 348] on input "oshwiee" at bounding box center [503, 354] width 13 height 13
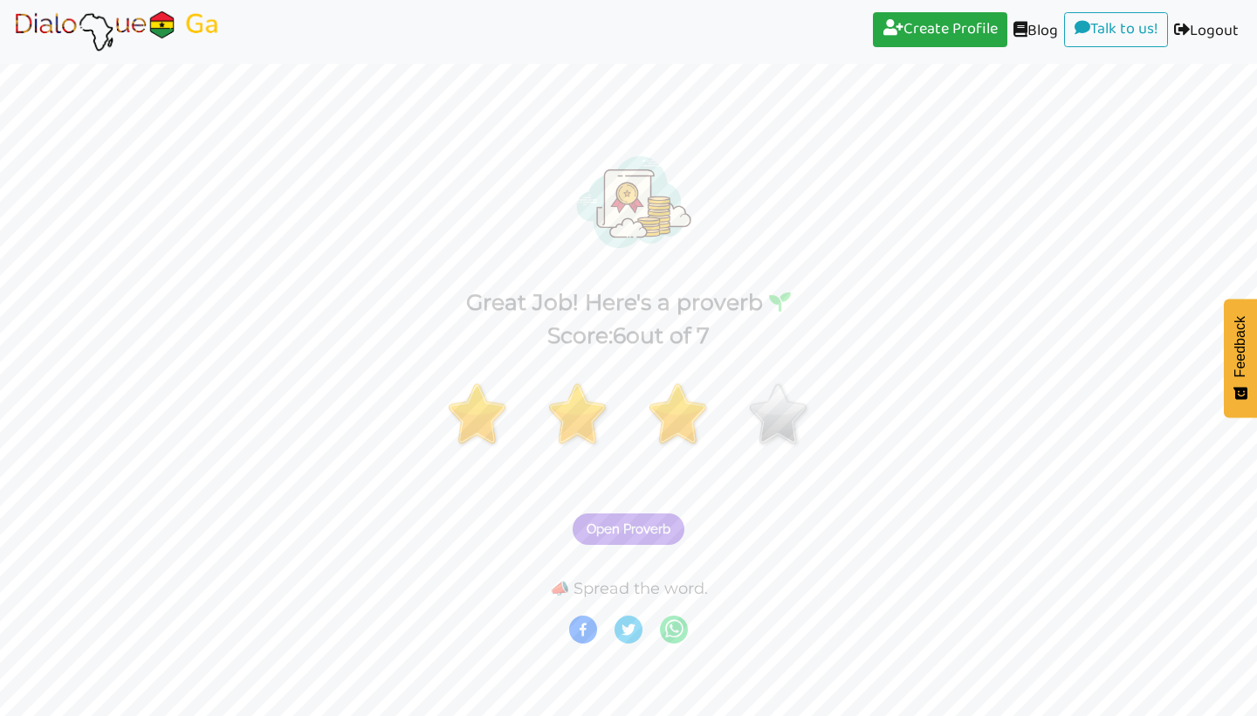
click at [609, 525] on span "Open Proverb" at bounding box center [629, 529] width 84 height 16
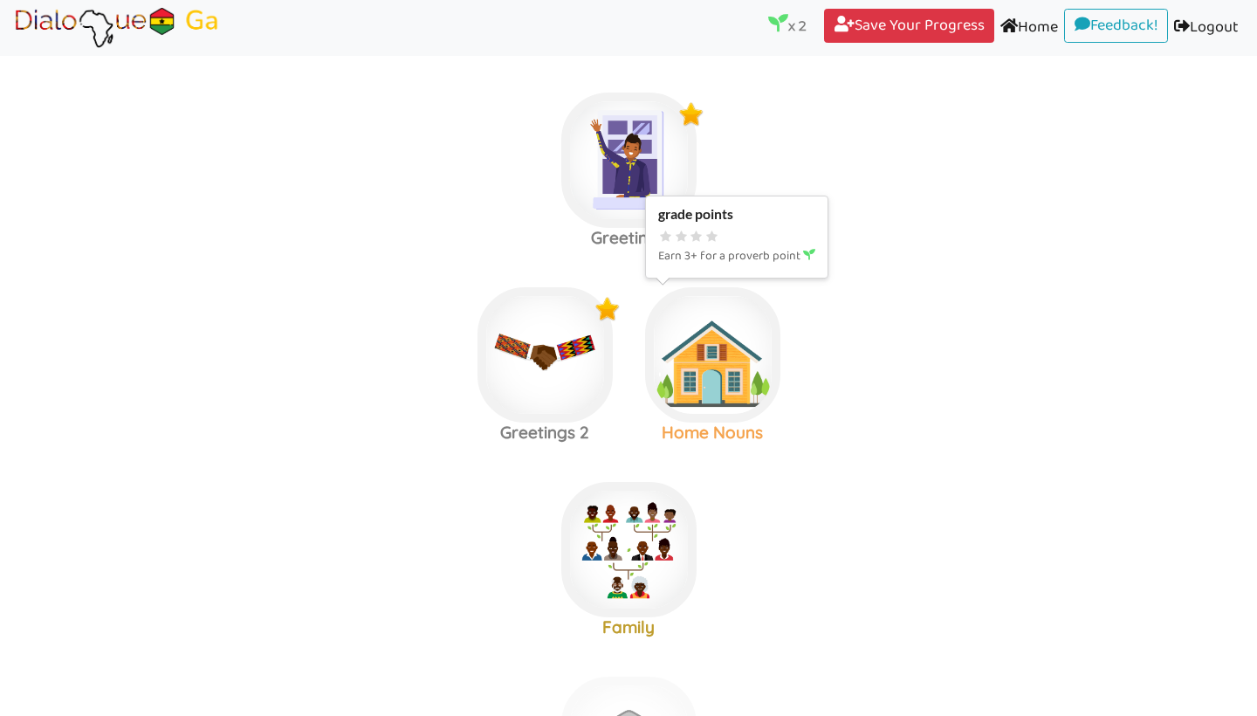
click at [697, 228] on img at bounding box center [628, 160] width 135 height 135
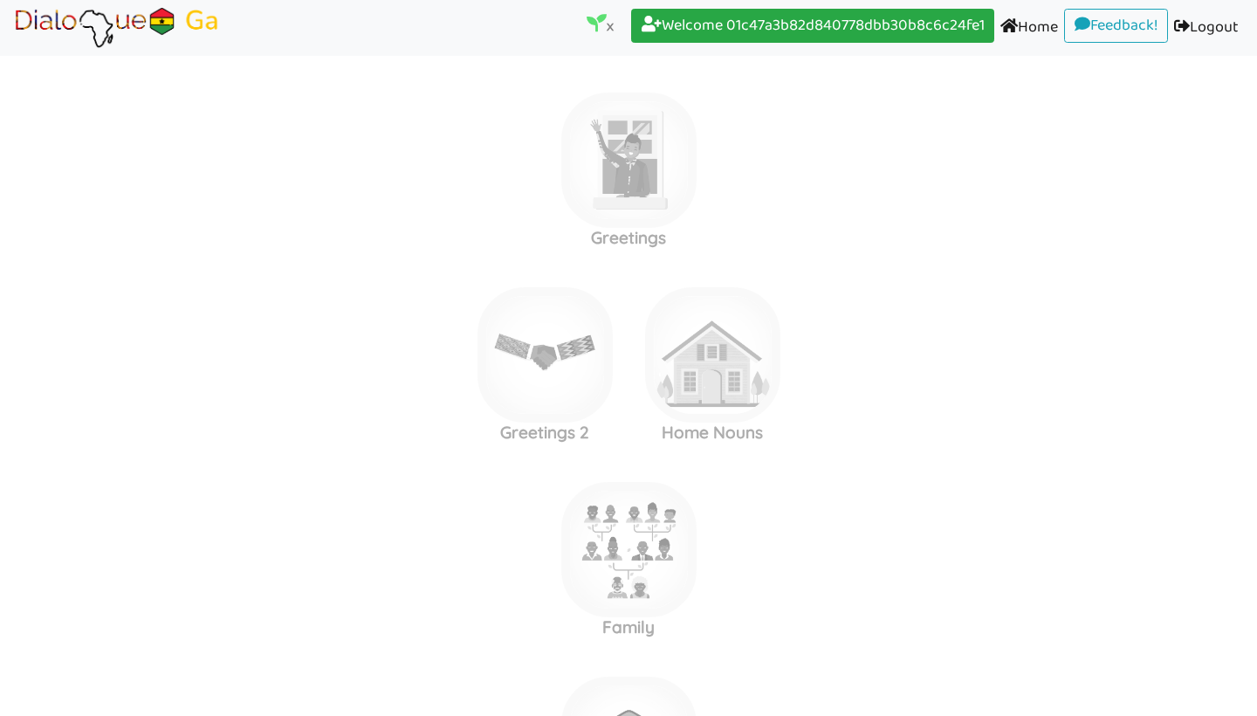
scroll to position [812, 0]
